Goal: Communication & Community: Participate in discussion

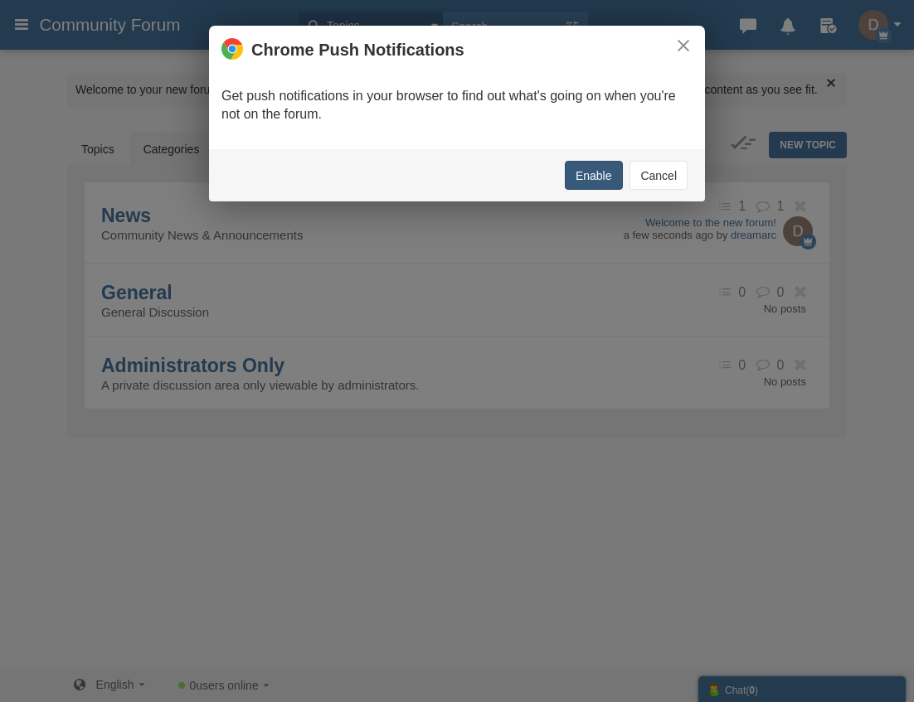
drag, startPoint x: 601, startPoint y: 187, endPoint x: 623, endPoint y: 197, distance: 24.1
click at [601, 220] on div "× Chrome Push Notifications Get push notifications in your browser to find out …" at bounding box center [457, 351] width 914 height 702
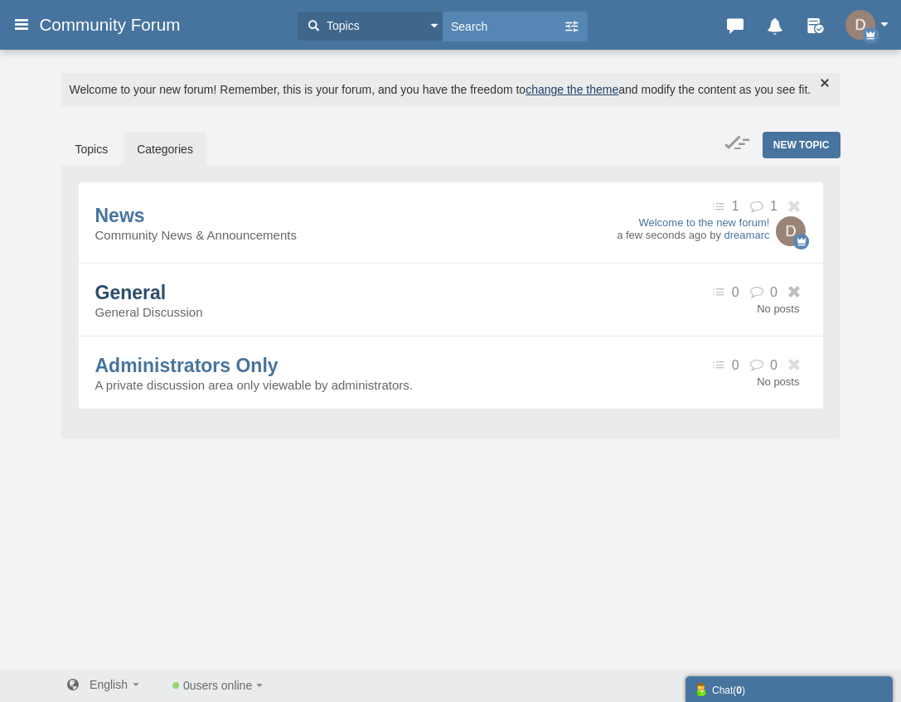
click at [163, 304] on span "General" at bounding box center [130, 293] width 71 height 22
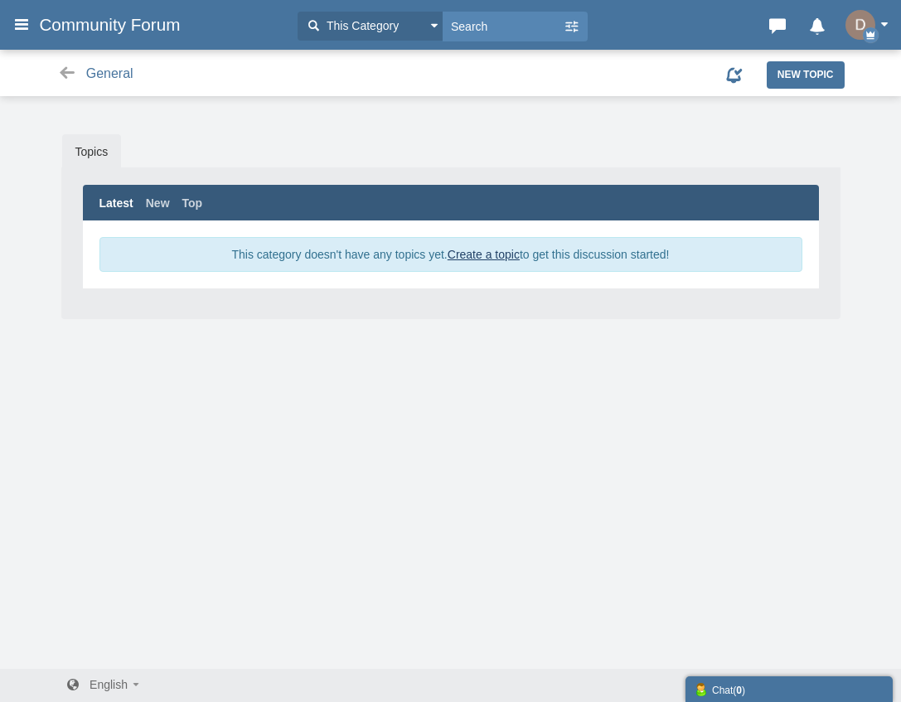
click at [244, 250] on span "This category doesn't have any topics yet. Create a topic to get this discussio…" at bounding box center [451, 254] width 438 height 13
click at [118, 206] on link "Latest" at bounding box center [117, 203] width 34 height 17
click at [456, 253] on link "Create a topic" at bounding box center [484, 254] width 72 height 13
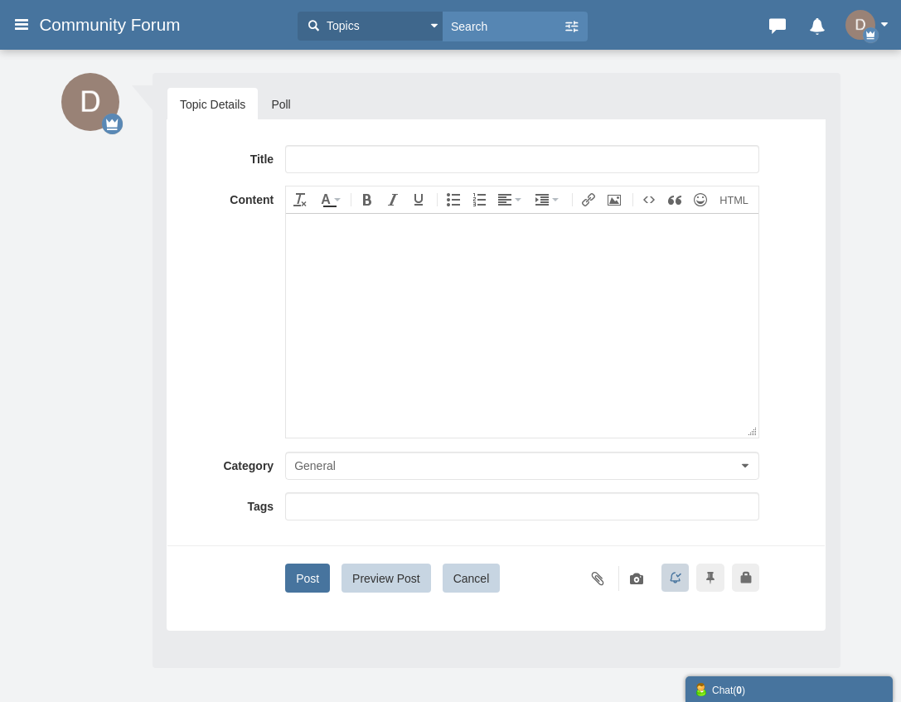
click at [335, 164] on input "text" at bounding box center [522, 159] width 474 height 28
type input "G"
type input "Helping Hands / Mentor Tutors"
